Goal: Transaction & Acquisition: Purchase product/service

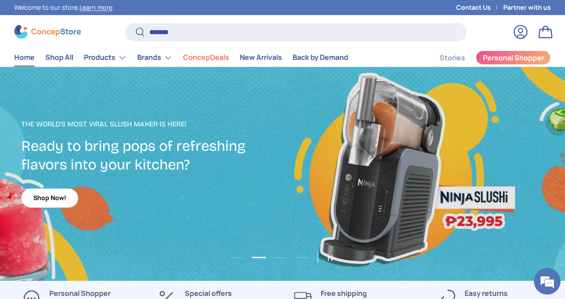
scroll to position [2260, 3543]
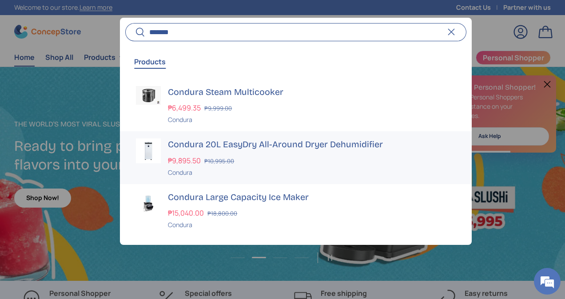
type input "*******"
click at [342, 150] on h3 "Condura 20L EasyDry All-Around Dryer Dehumidifier" at bounding box center [311, 145] width 287 height 12
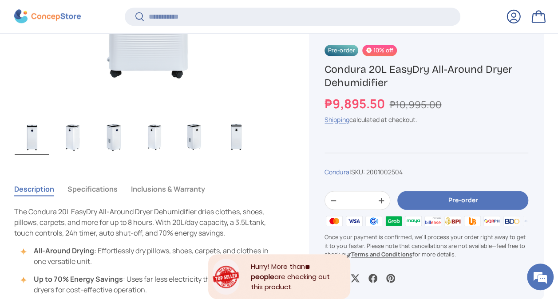
scroll to position [531, 0]
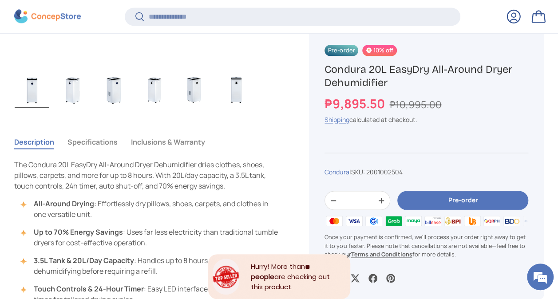
click at [114, 141] on button "Specifications" at bounding box center [93, 142] width 50 height 20
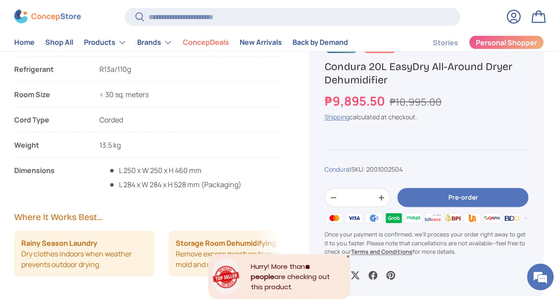
scroll to position [755, 0]
